Goal: Information Seeking & Learning: Learn about a topic

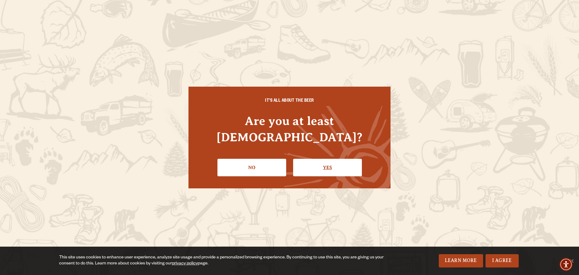
click at [330, 165] on link "Yes" at bounding box center [327, 167] width 69 height 17
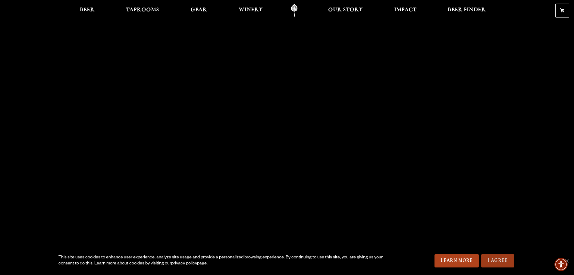
click at [506, 258] on link "I Agree" at bounding box center [497, 260] width 33 height 13
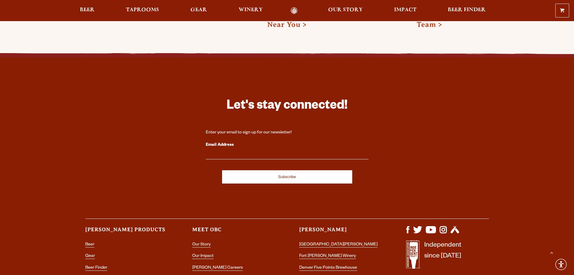
scroll to position [1734, 0]
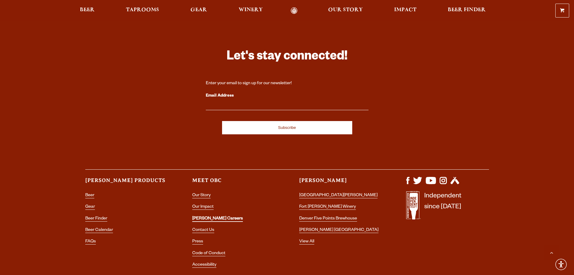
click at [211, 216] on link "[PERSON_NAME] Careers" at bounding box center [217, 218] width 51 height 5
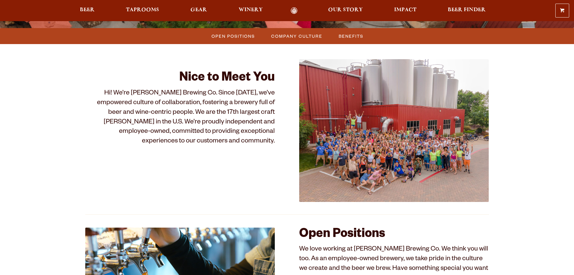
scroll to position [181, 0]
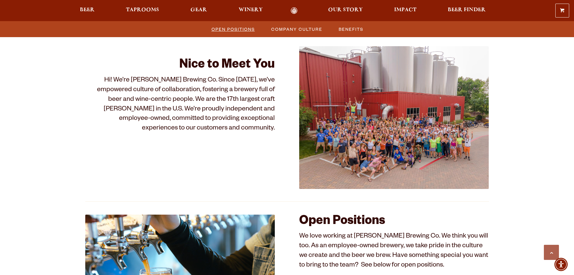
click at [241, 33] on span "Open Positions" at bounding box center [233, 29] width 43 height 9
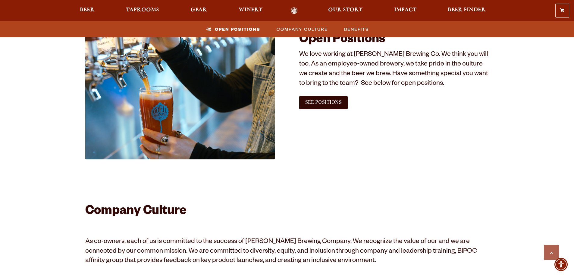
scroll to position [367, 0]
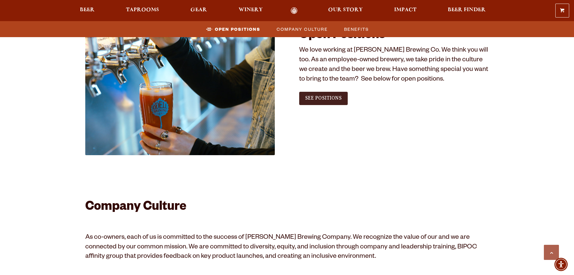
click at [319, 96] on span "See Positions" at bounding box center [323, 97] width 36 height 5
